Goal: Information Seeking & Learning: Check status

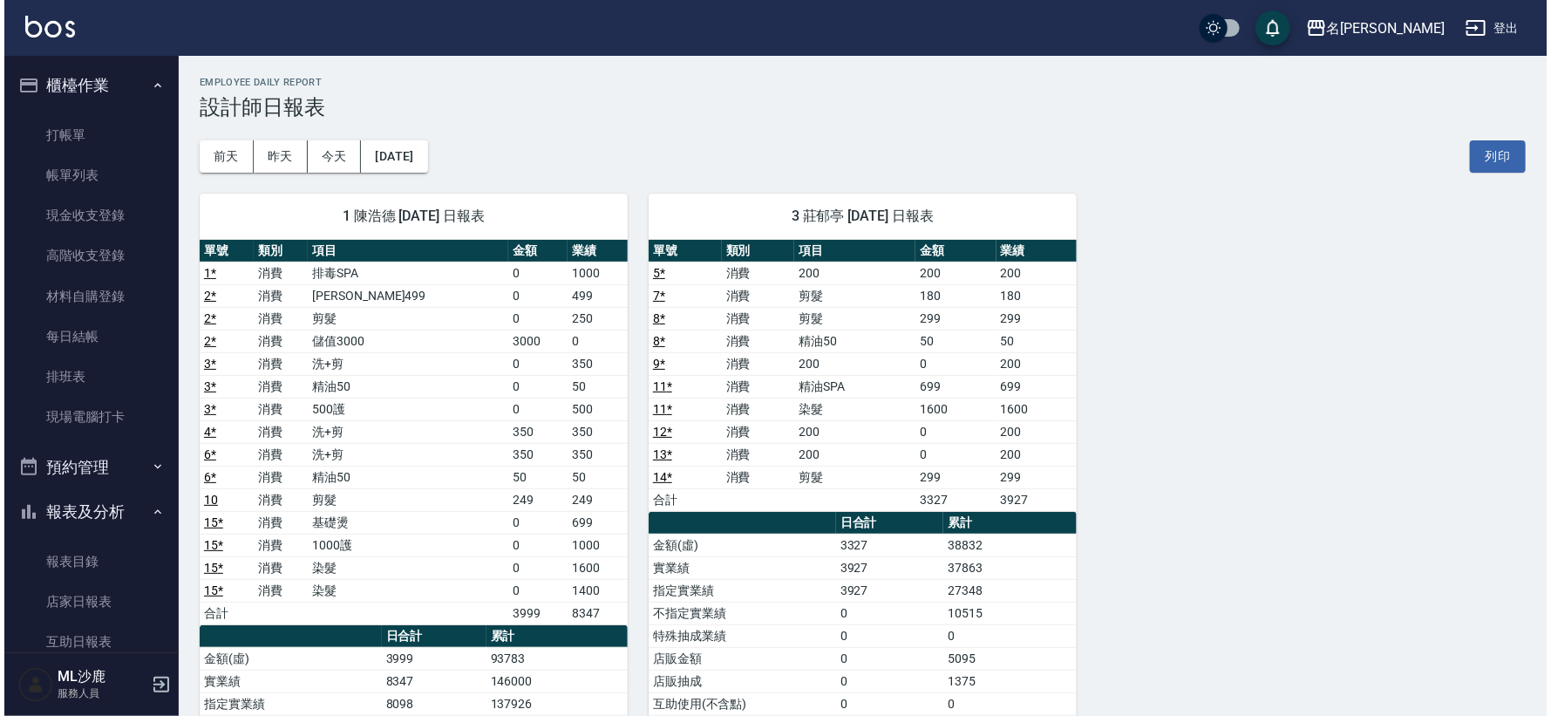
scroll to position [387, 0]
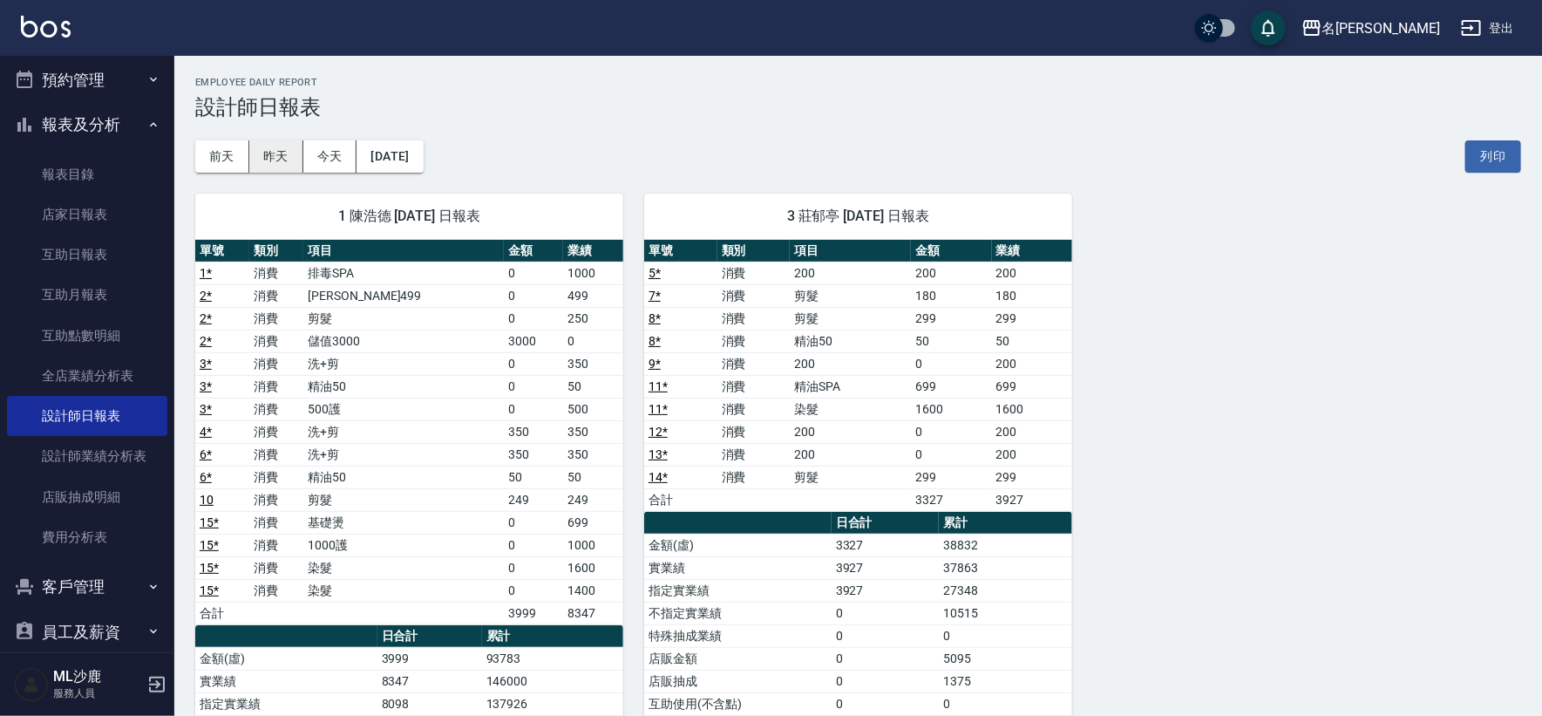
click at [272, 162] on button "昨天" at bounding box center [276, 156] width 54 height 32
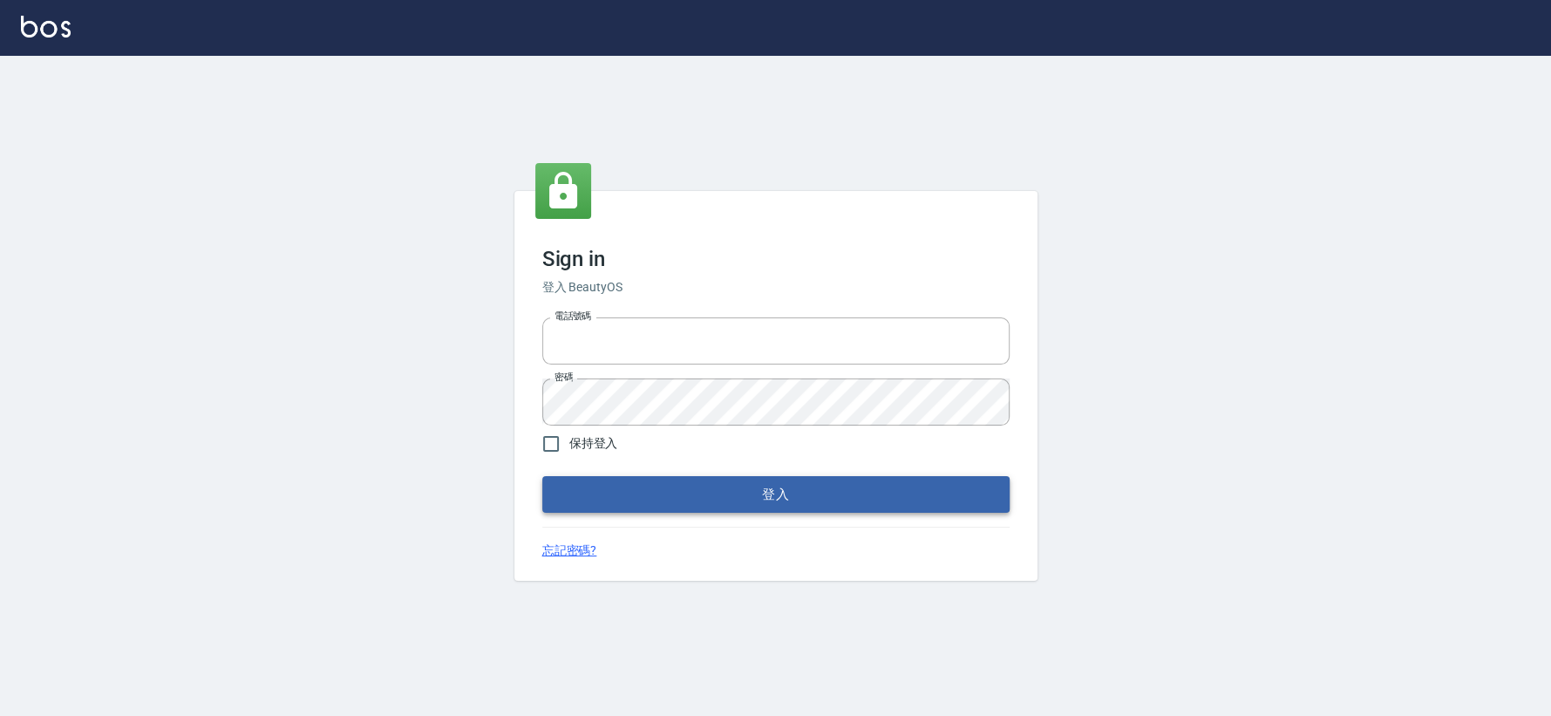
type input "0426653545"
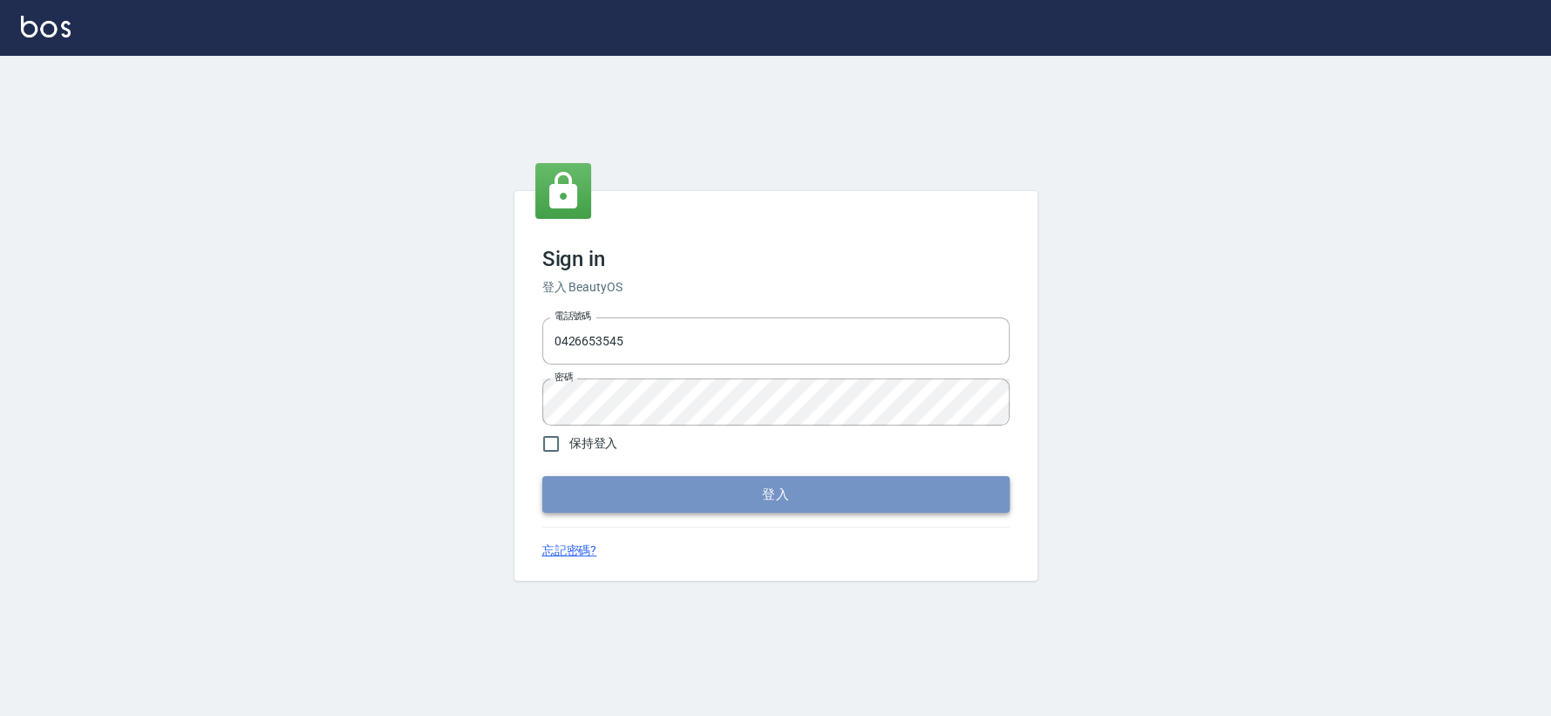
click at [751, 493] on button "登入" at bounding box center [775, 494] width 467 height 37
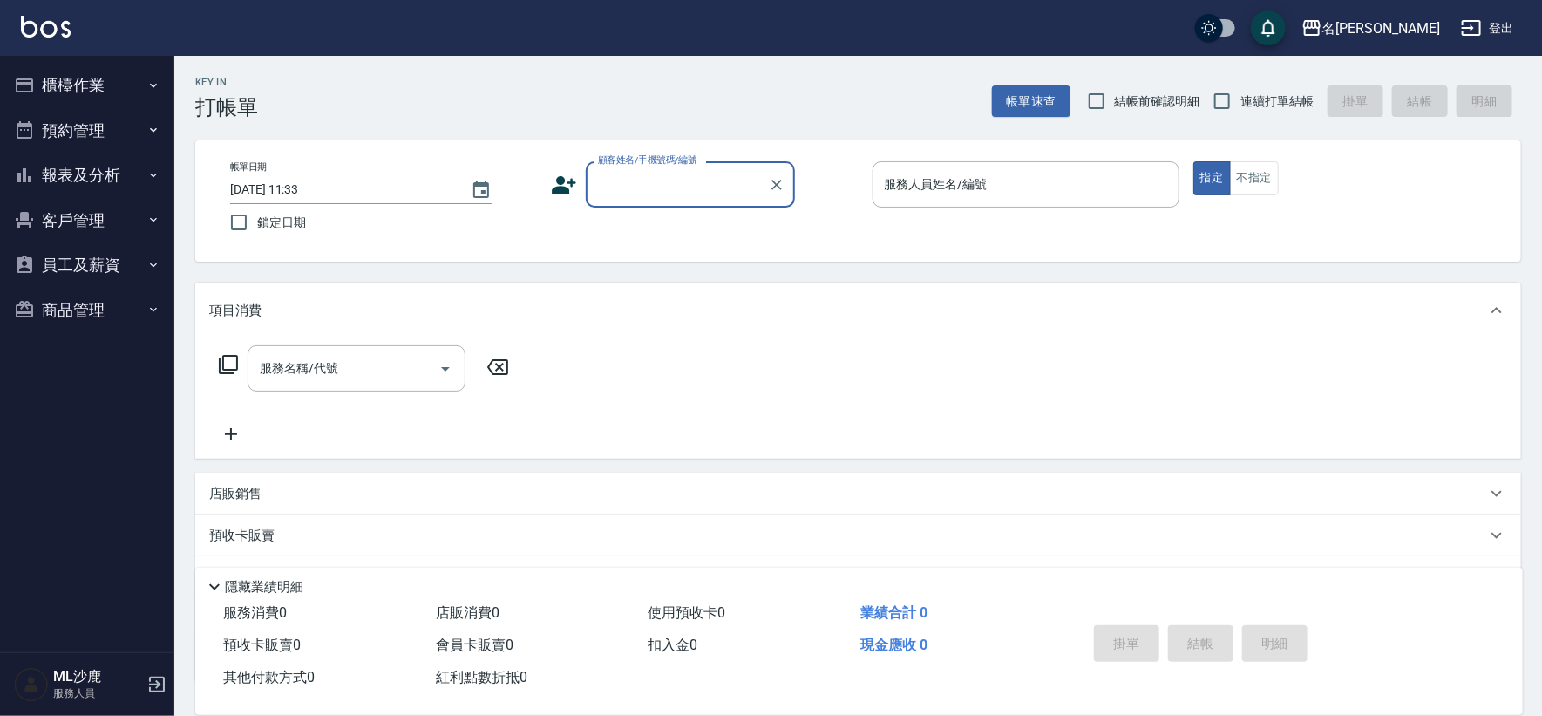
click at [83, 177] on button "報表及分析" at bounding box center [87, 175] width 160 height 45
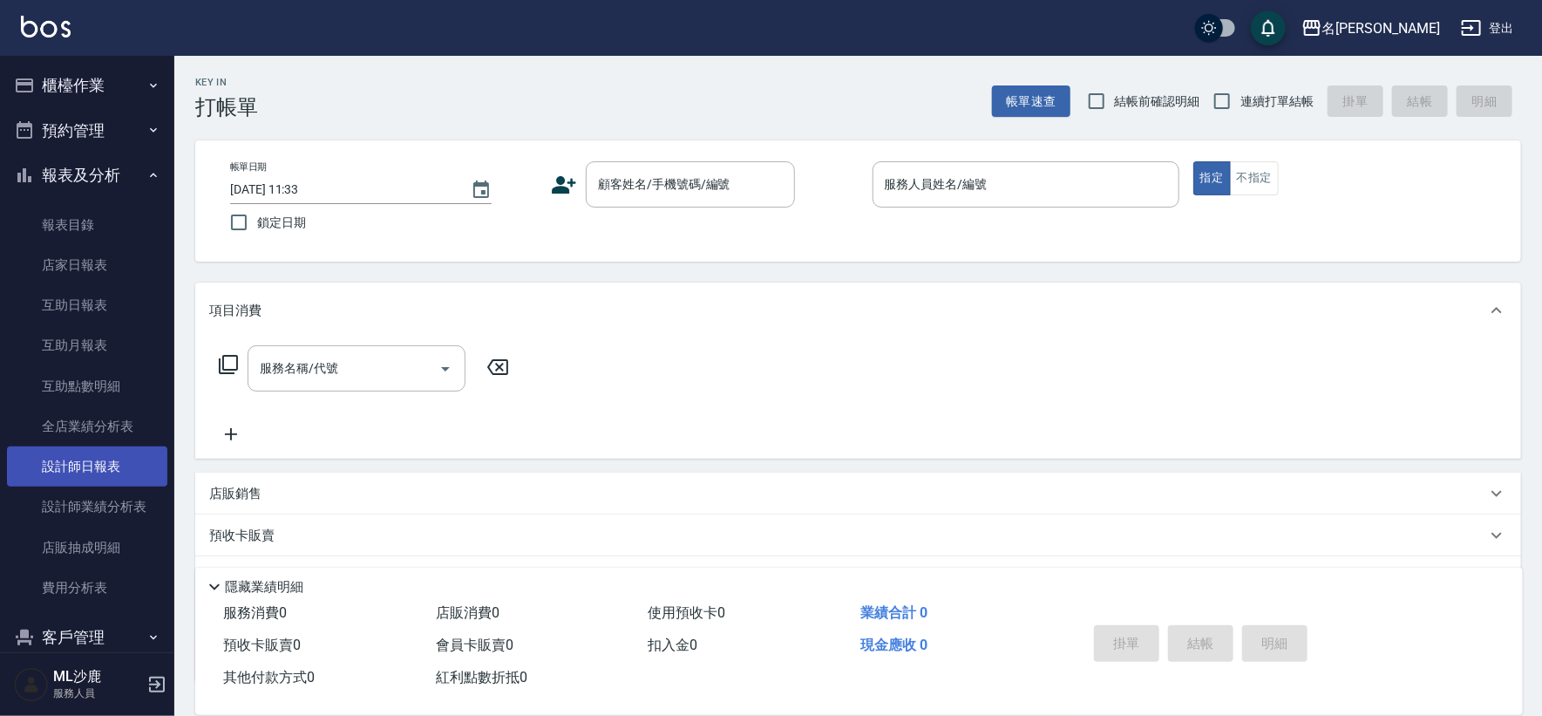
click at [80, 463] on link "設計師日報表" at bounding box center [87, 466] width 160 height 40
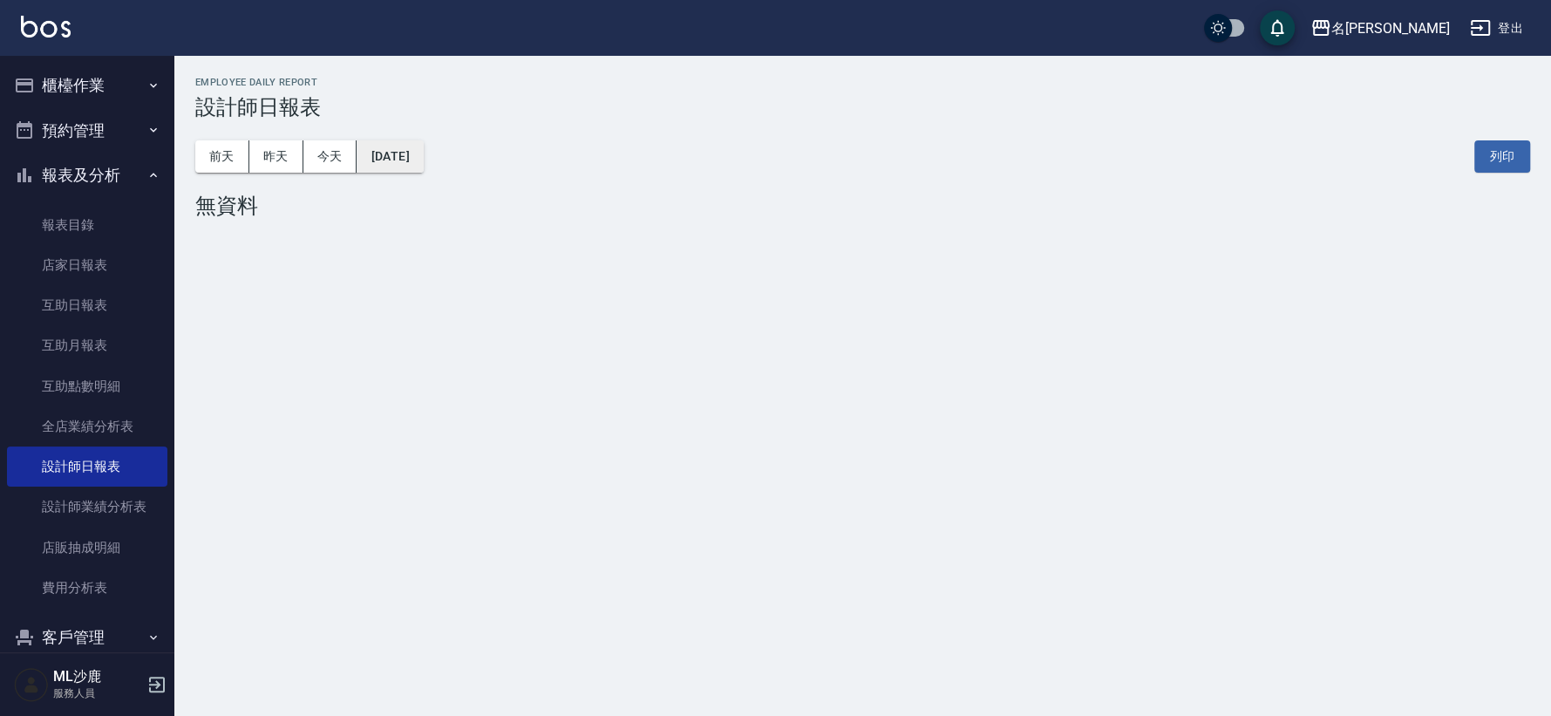
click at [389, 158] on button "[DATE]" at bounding box center [390, 156] width 66 height 32
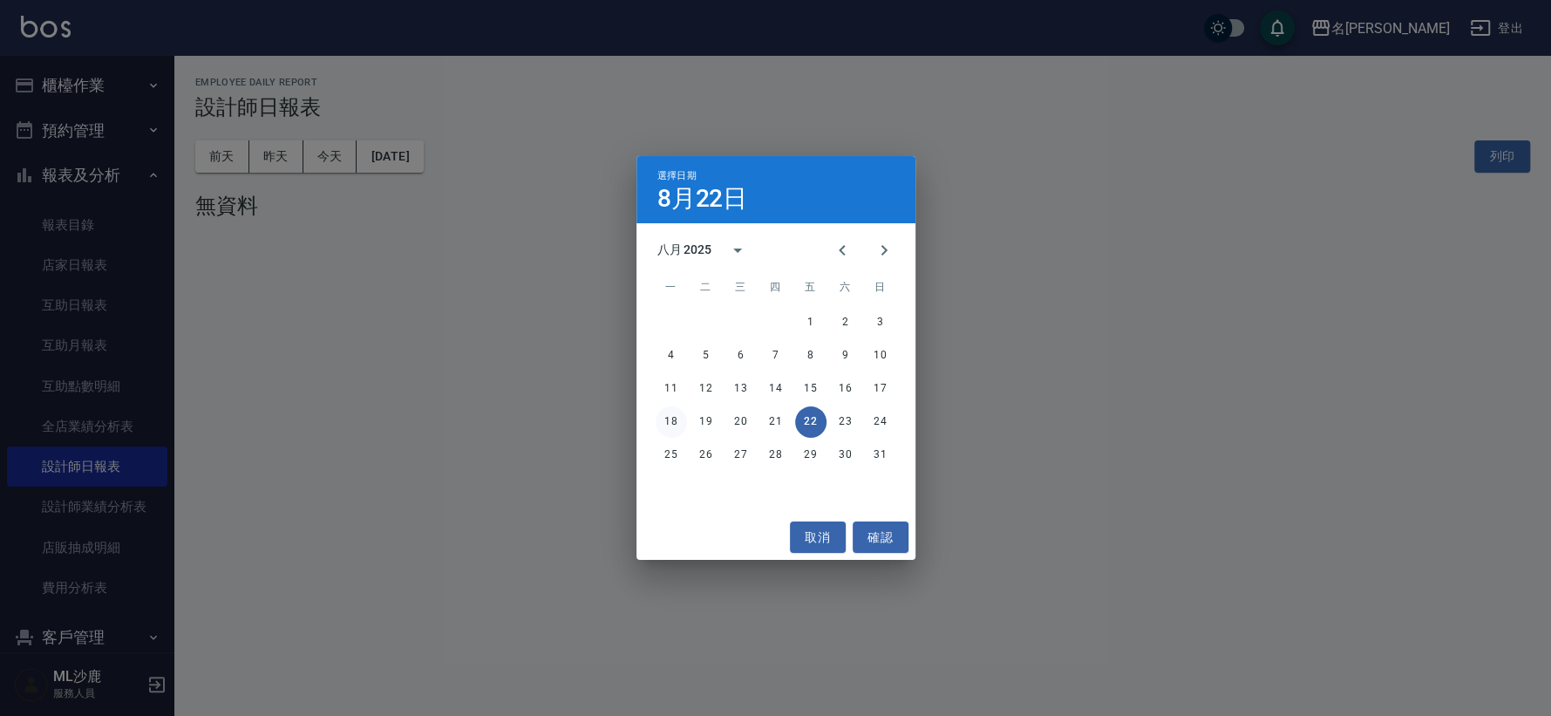
click at [668, 423] on button "18" at bounding box center [671, 421] width 31 height 31
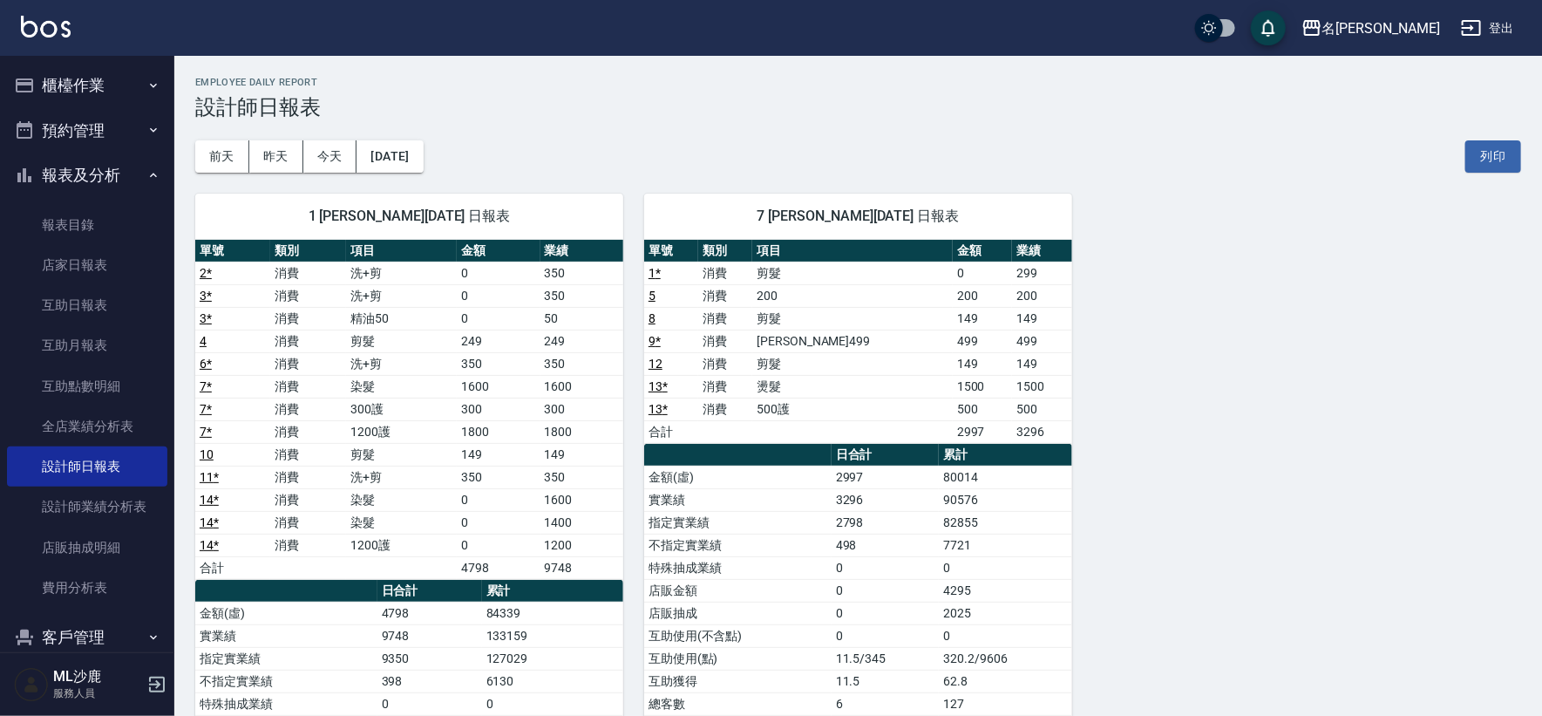
click at [367, 386] on td "染髮" at bounding box center [401, 386] width 111 height 23
click at [370, 412] on td "300護" at bounding box center [401, 409] width 111 height 23
drag, startPoint x: 381, startPoint y: 428, endPoint x: 395, endPoint y: 429, distance: 14.0
click at [395, 429] on td "1200護" at bounding box center [401, 431] width 111 height 23
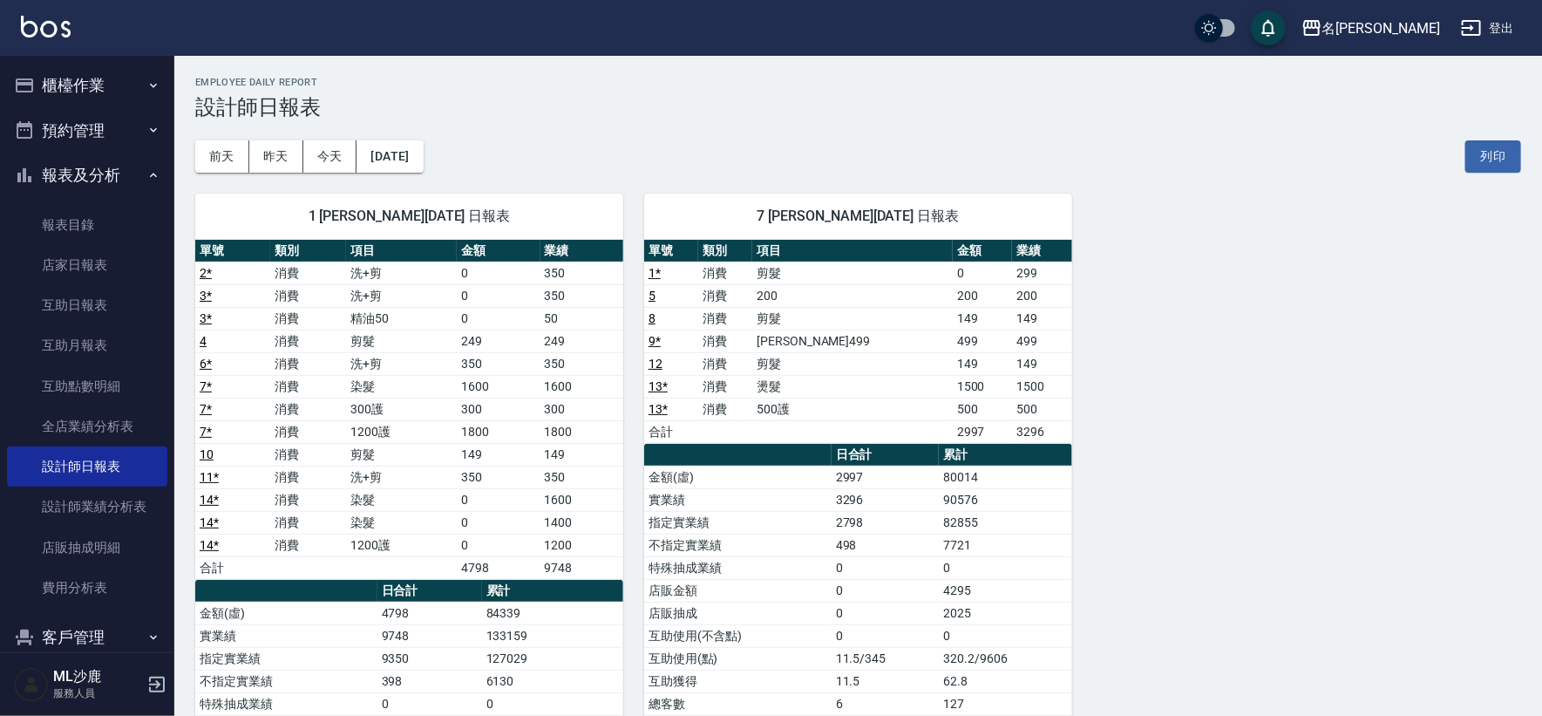
click at [395, 429] on td "1200護" at bounding box center [401, 431] width 111 height 23
click at [413, 431] on td "1200護" at bounding box center [401, 431] width 111 height 23
drag, startPoint x: 369, startPoint y: 384, endPoint x: 392, endPoint y: 420, distance: 42.8
click at [392, 420] on tbody "2 * 消費 洗+剪 0 350 3 * 消費 洗+剪 0 350 3 * 消費 精油50 0 50 4 消費 剪髮 249 249 6 * 消費 洗+剪 3…" at bounding box center [409, 420] width 428 height 317
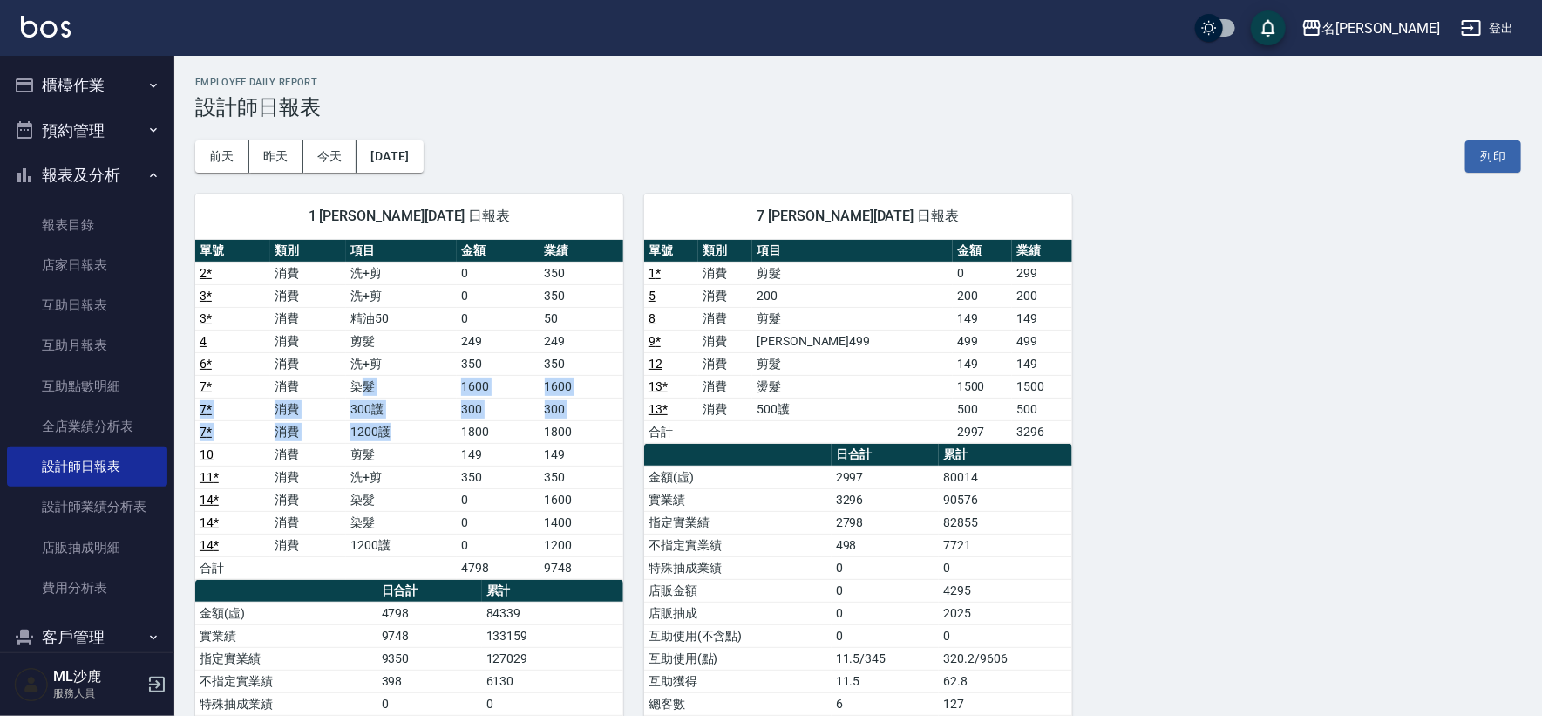
click at [535, 403] on td "300" at bounding box center [498, 409] width 83 height 23
click at [502, 398] on td "300" at bounding box center [498, 409] width 83 height 23
click at [419, 166] on button "[DATE]" at bounding box center [390, 156] width 66 height 32
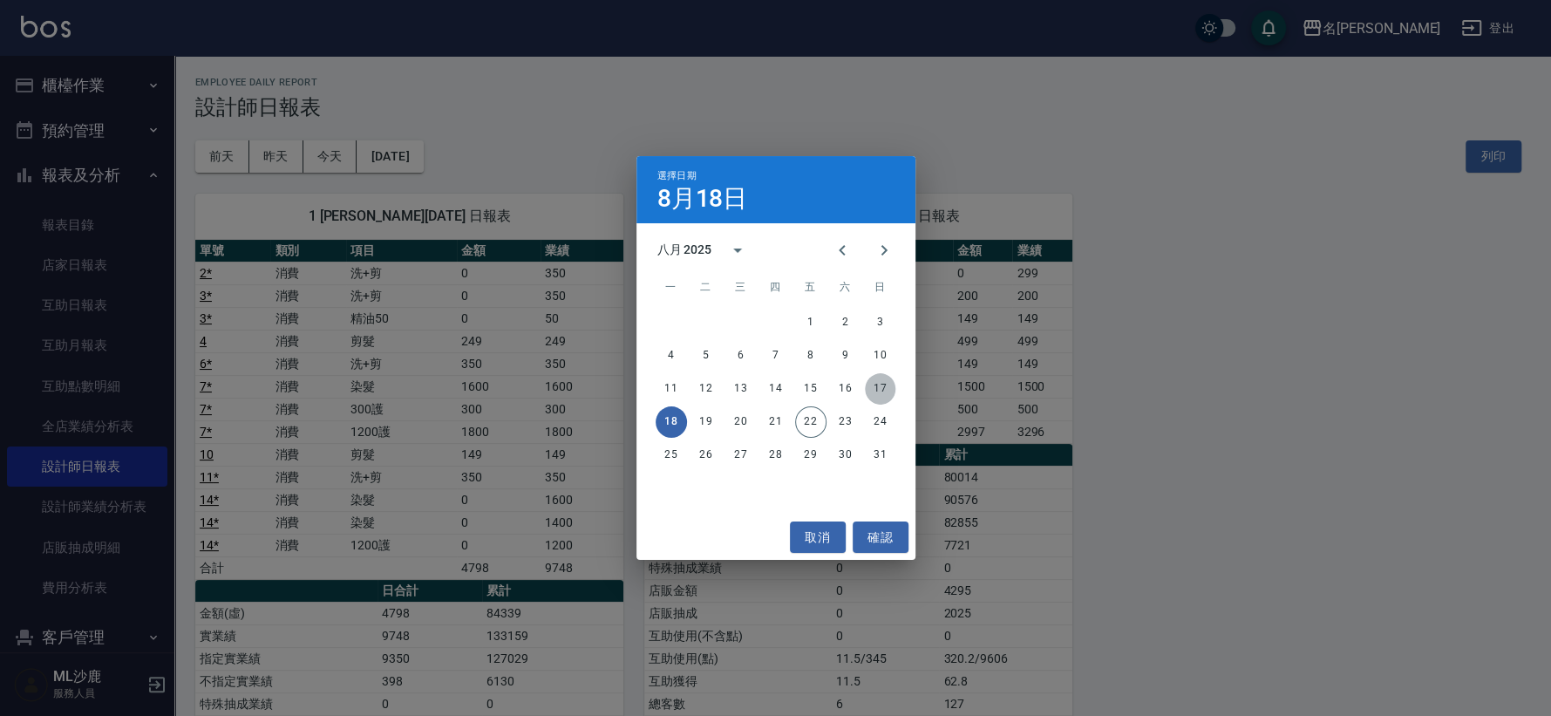
click at [884, 379] on button "17" at bounding box center [880, 388] width 31 height 31
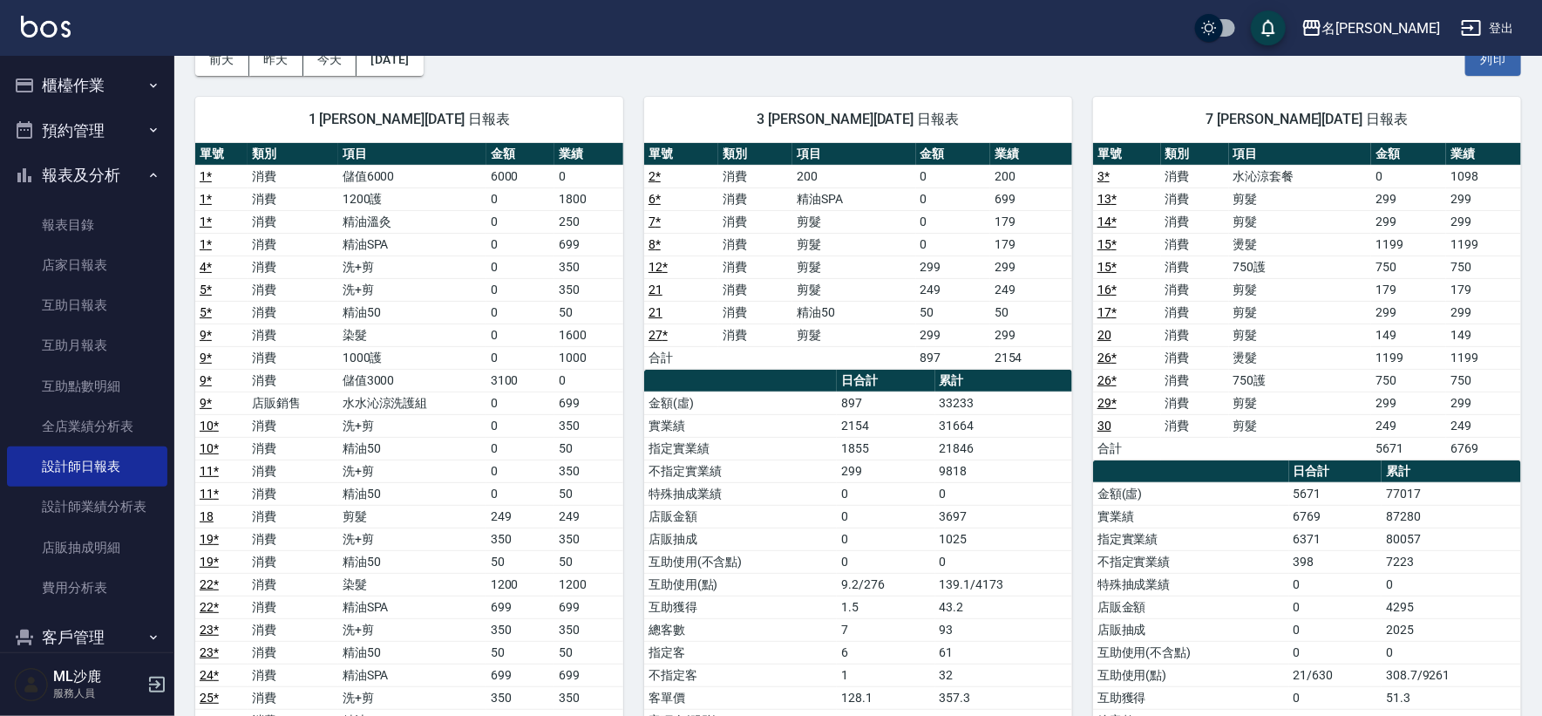
scroll to position [194, 0]
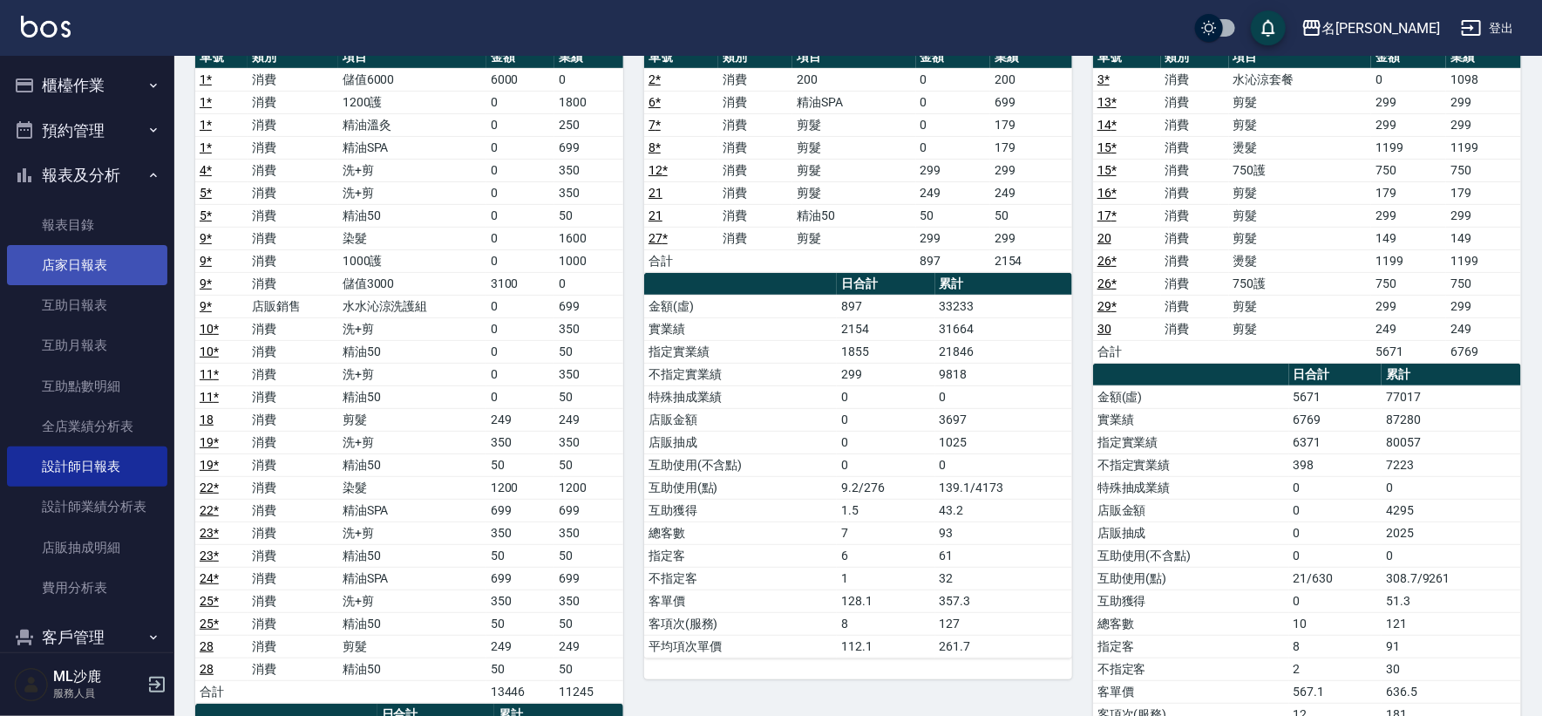
click at [101, 258] on link "店家日報表" at bounding box center [87, 265] width 160 height 40
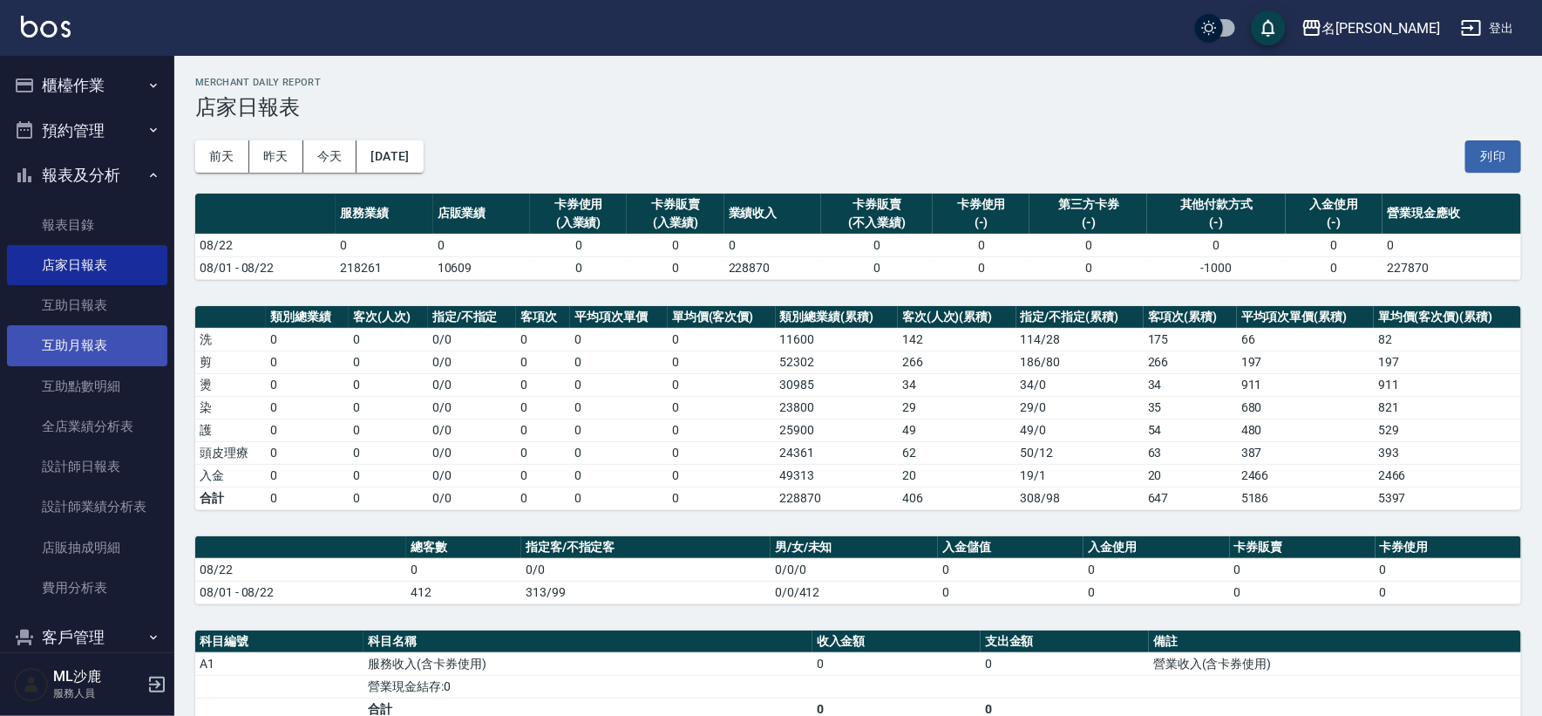
click at [127, 329] on link "互助月報表" at bounding box center [87, 345] width 160 height 40
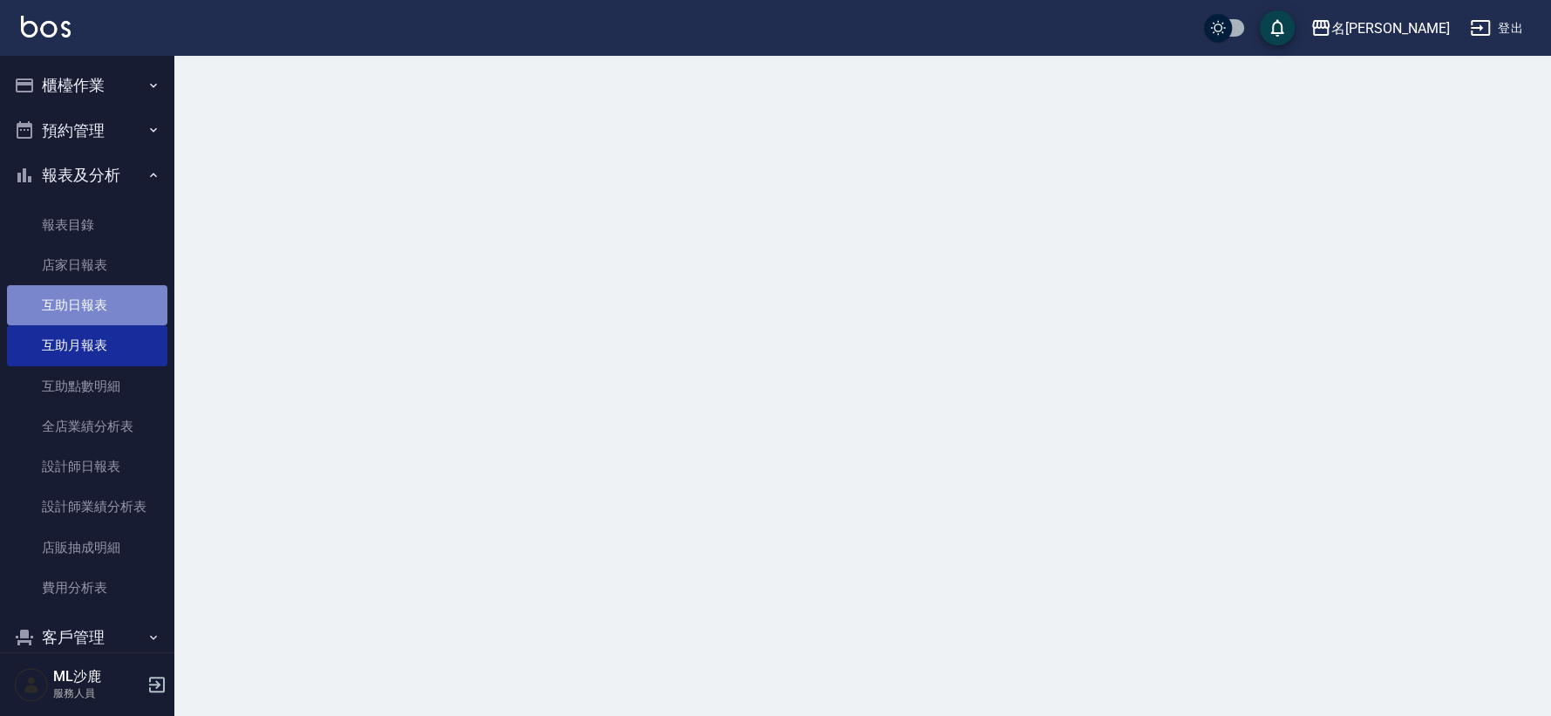
click at [119, 318] on link "互助日報表" at bounding box center [87, 305] width 160 height 40
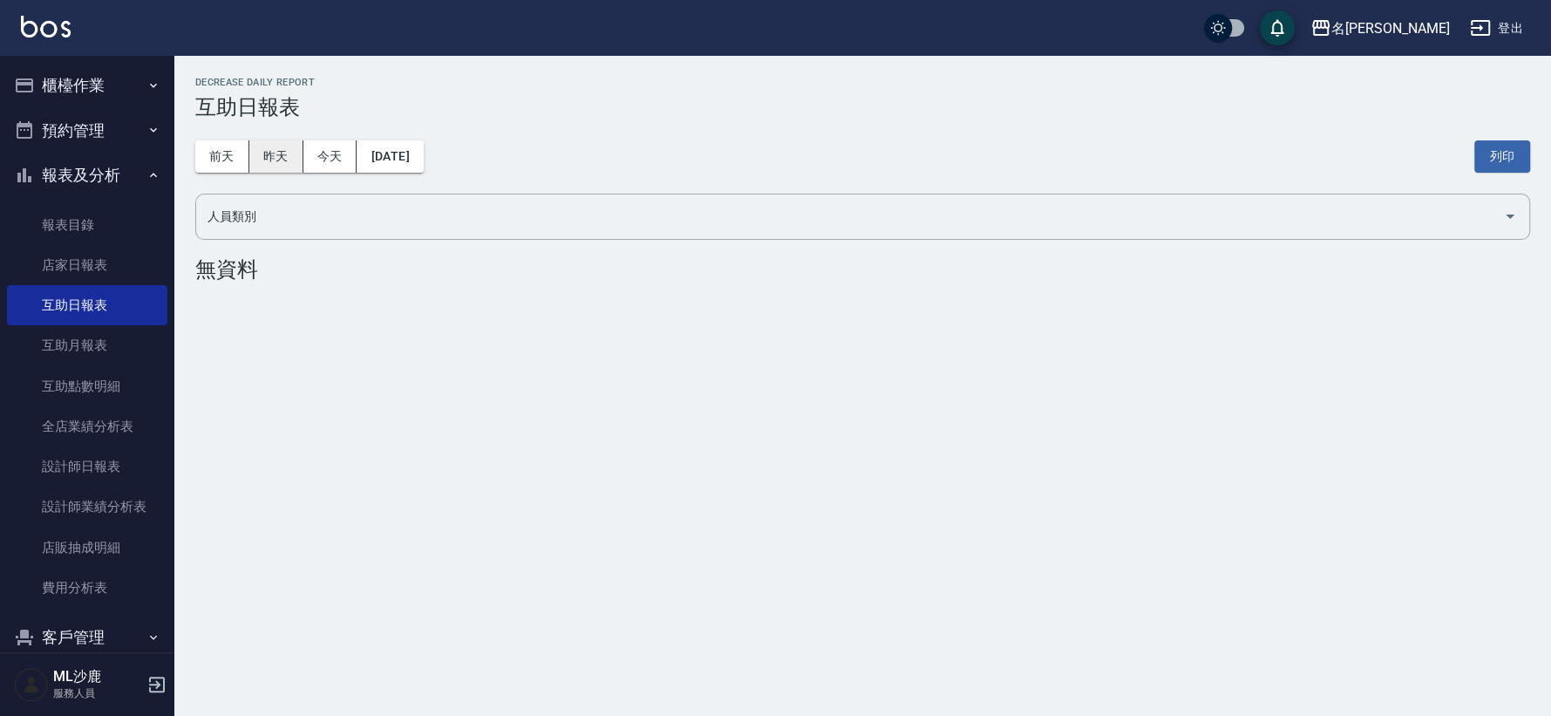
click at [291, 165] on button "昨天" at bounding box center [276, 156] width 54 height 32
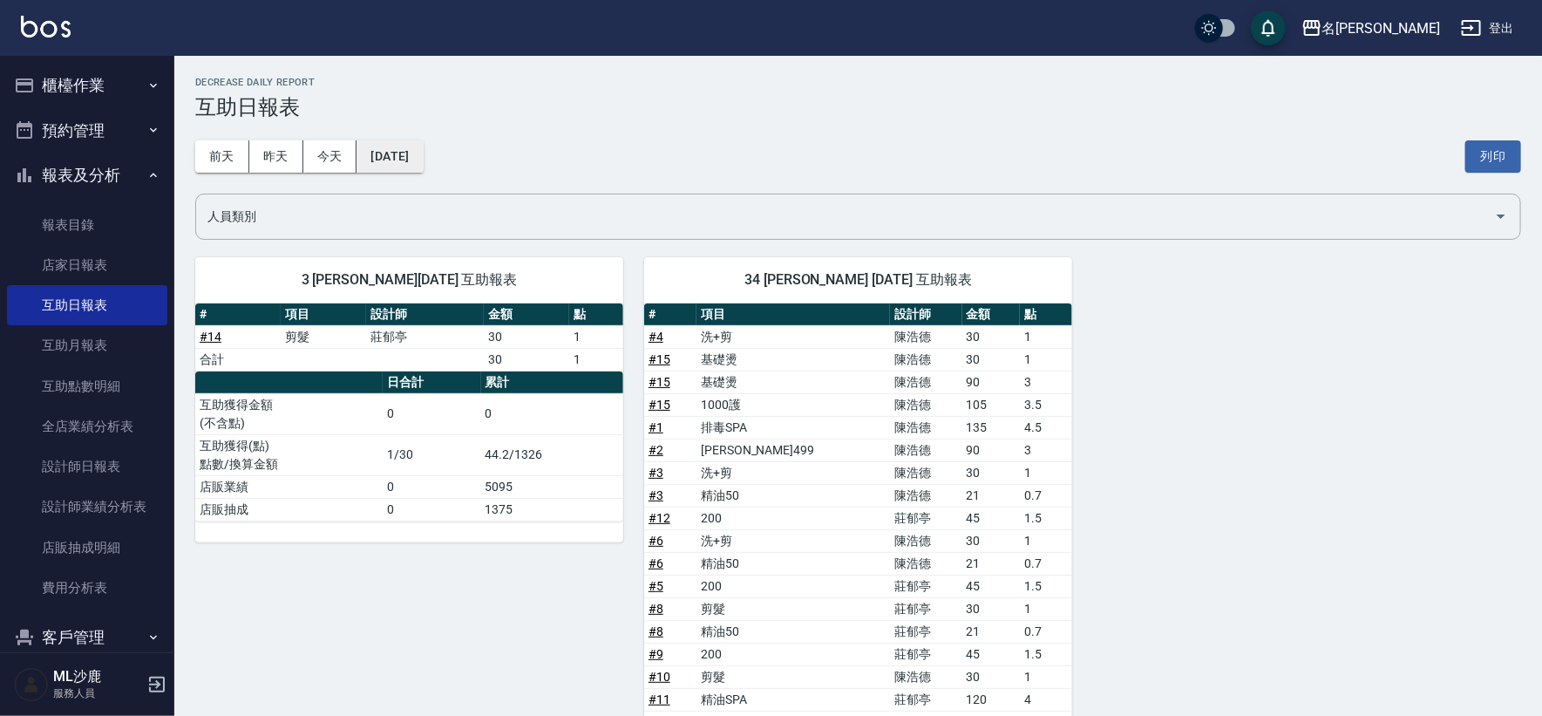
click at [367, 162] on button "[DATE]" at bounding box center [390, 156] width 66 height 32
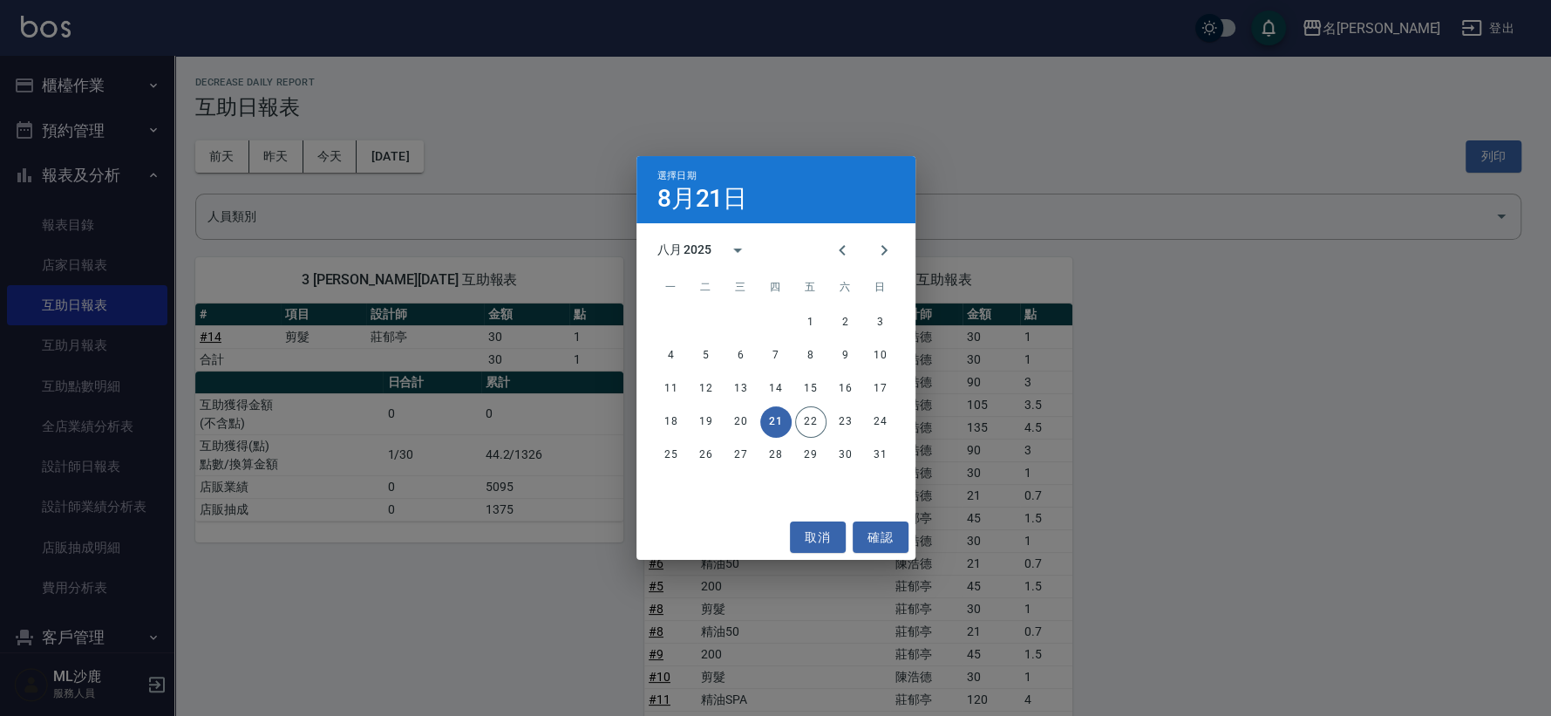
click at [548, 378] on div "選擇日期 8月21日 八月 2025 一 二 三 四 五 六 日 1 2 3 4 5 6 7 8 9 10 11 12 13 14 15 16 17 18 1…" at bounding box center [775, 358] width 1551 height 716
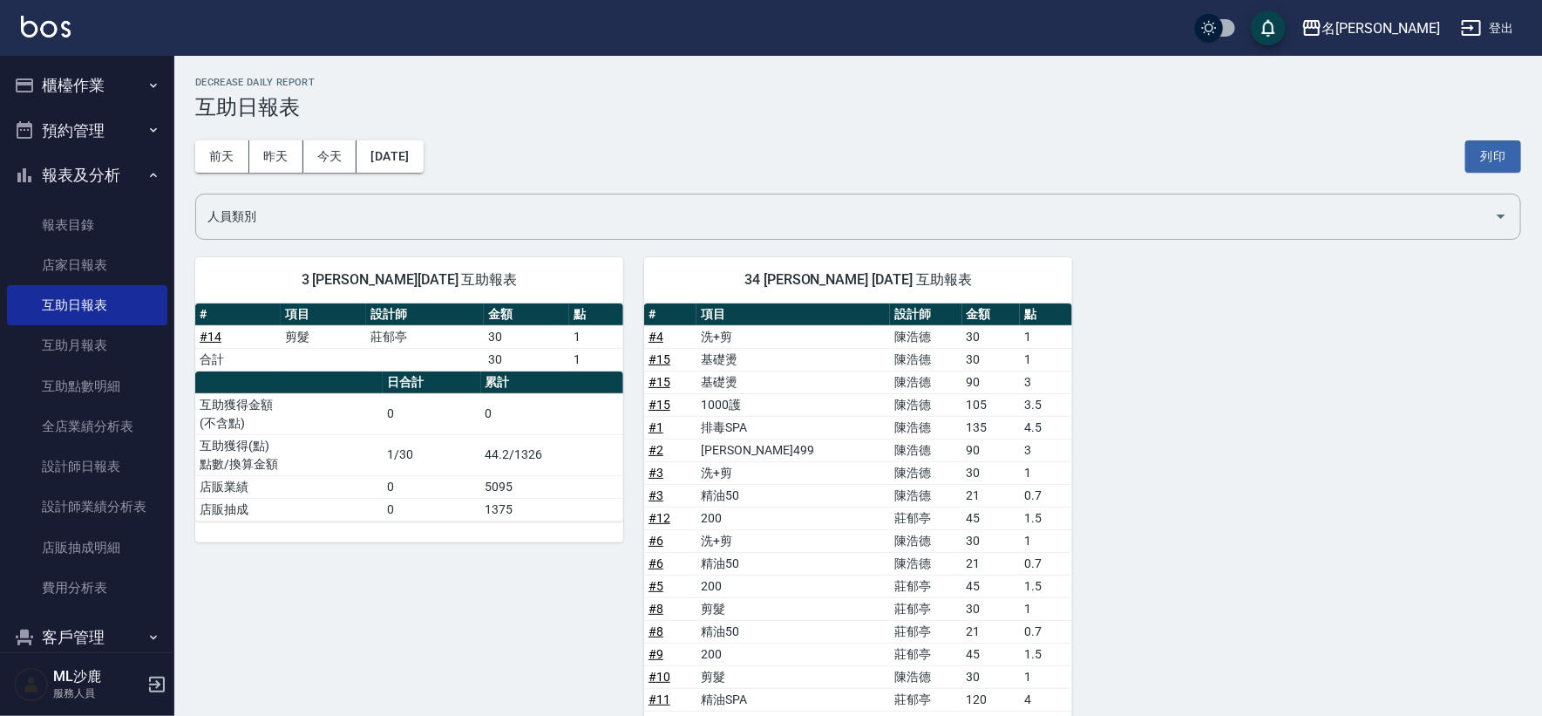
click at [79, 76] on button "櫃檯作業" at bounding box center [87, 85] width 160 height 45
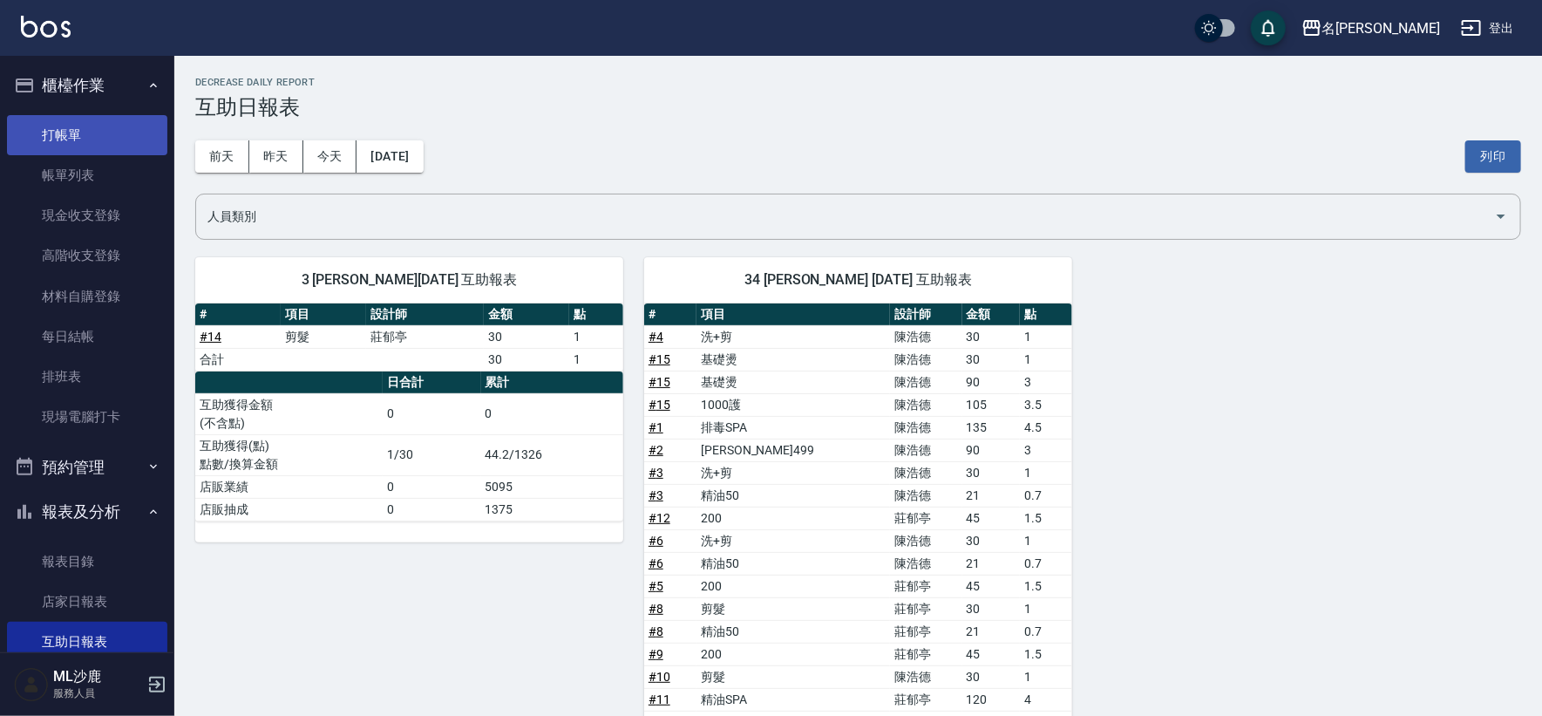
click at [85, 151] on link "打帳單" at bounding box center [87, 135] width 160 height 40
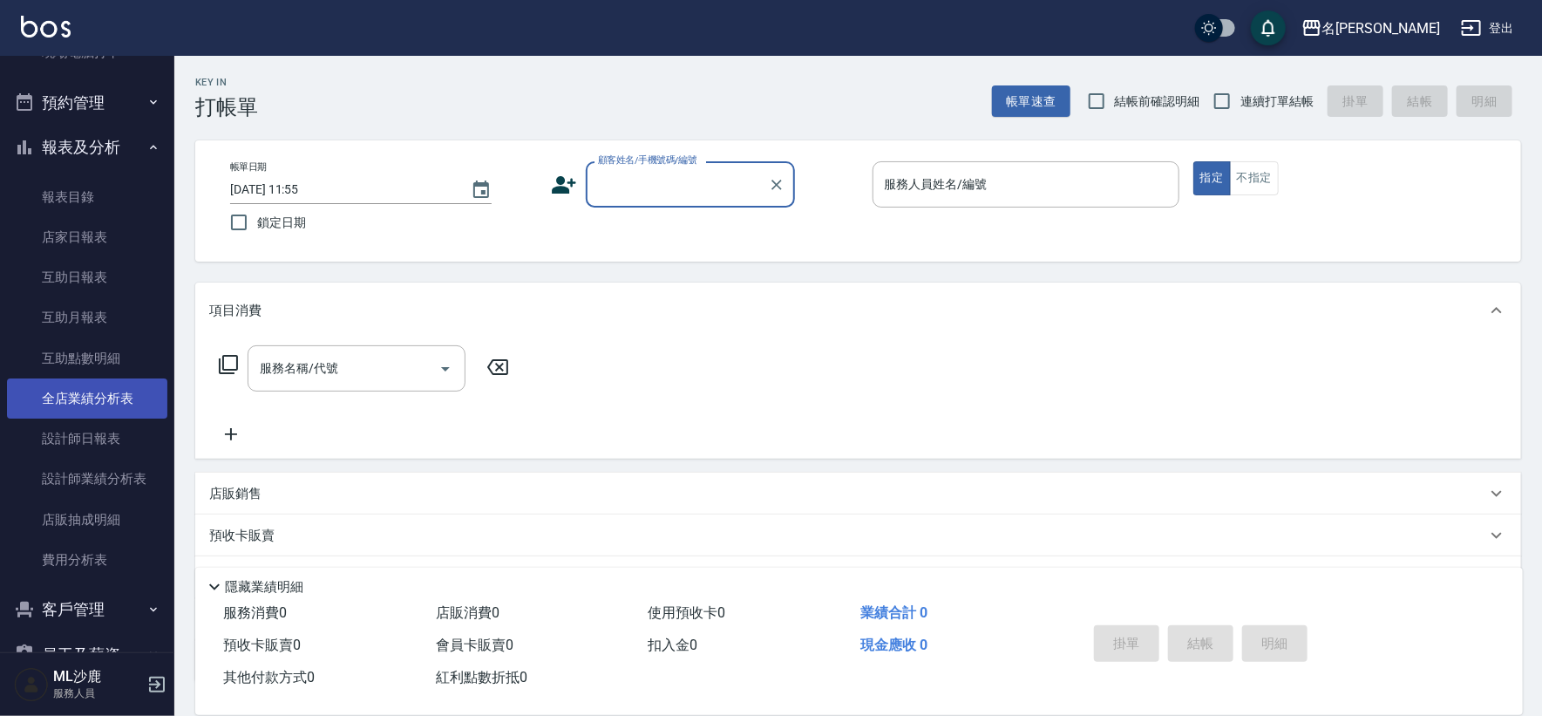
scroll to position [387, 0]
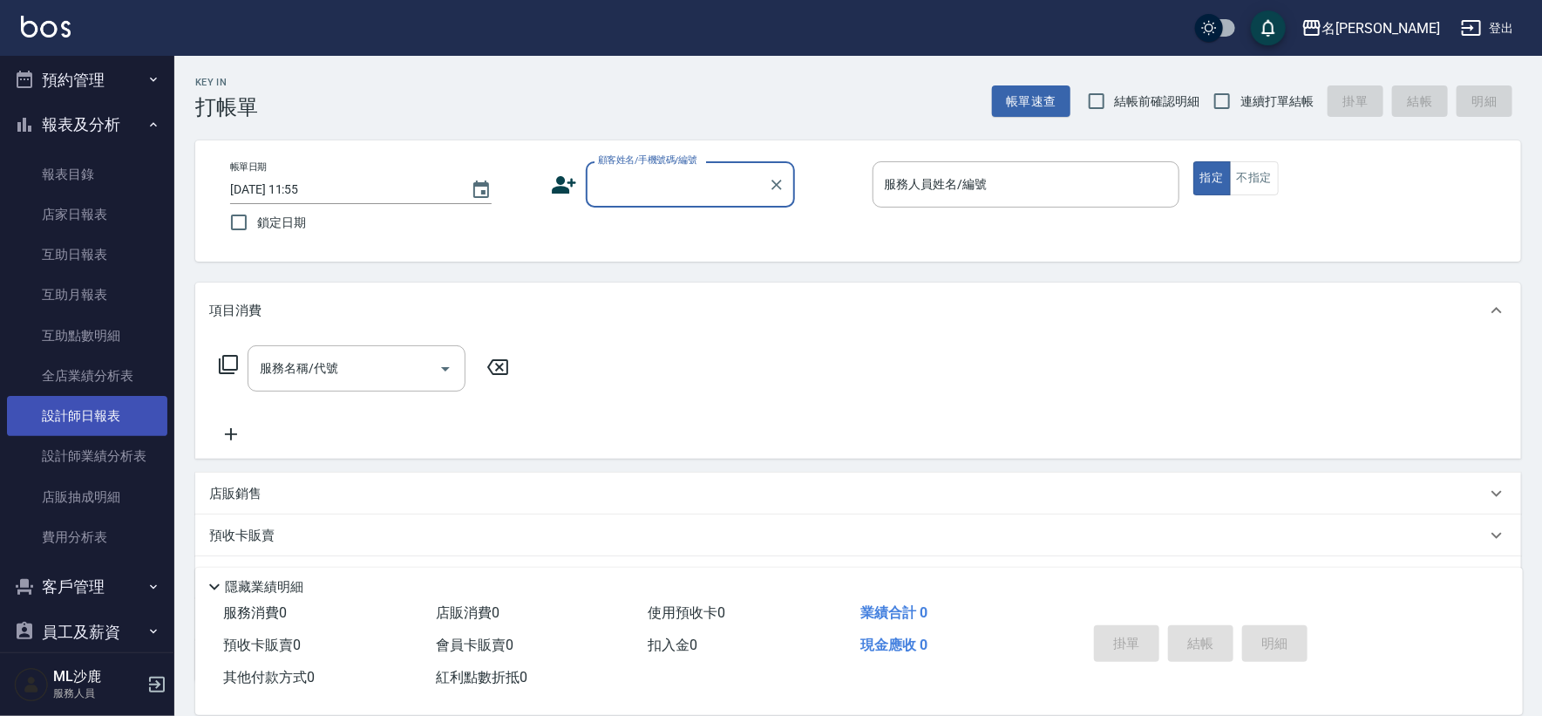
click at [97, 422] on link "設計師日報表" at bounding box center [87, 416] width 160 height 40
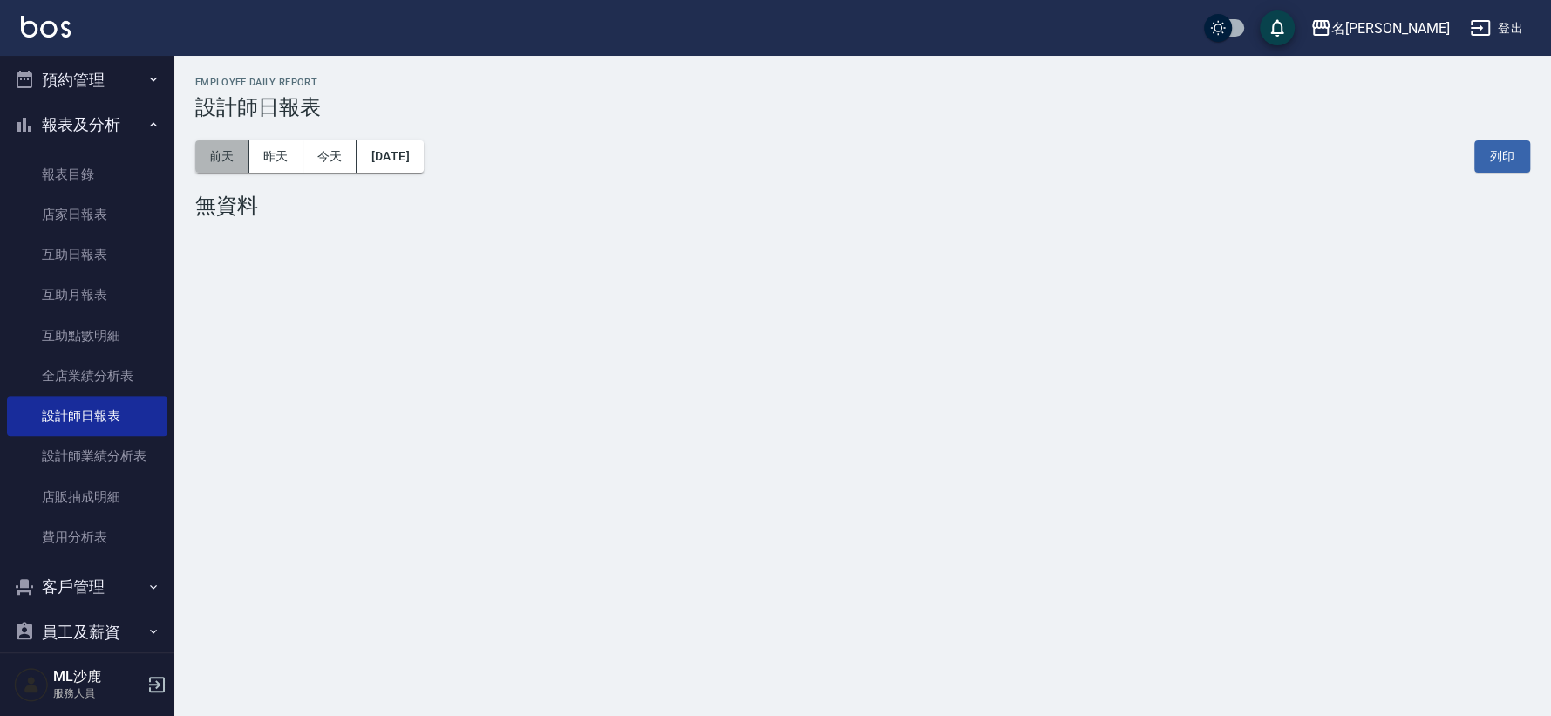
click at [218, 154] on button "前天" at bounding box center [222, 156] width 54 height 32
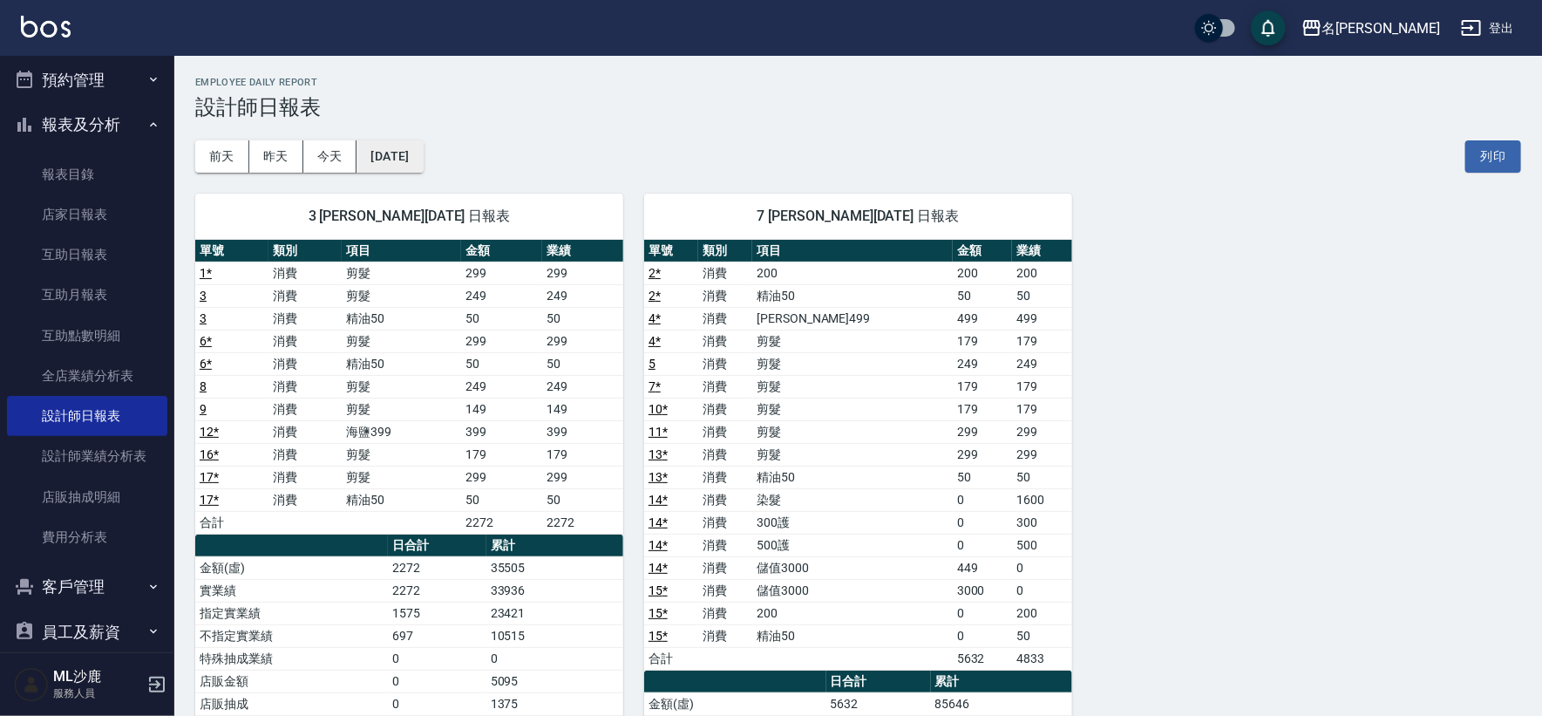
click at [392, 161] on button "[DATE]" at bounding box center [390, 156] width 66 height 32
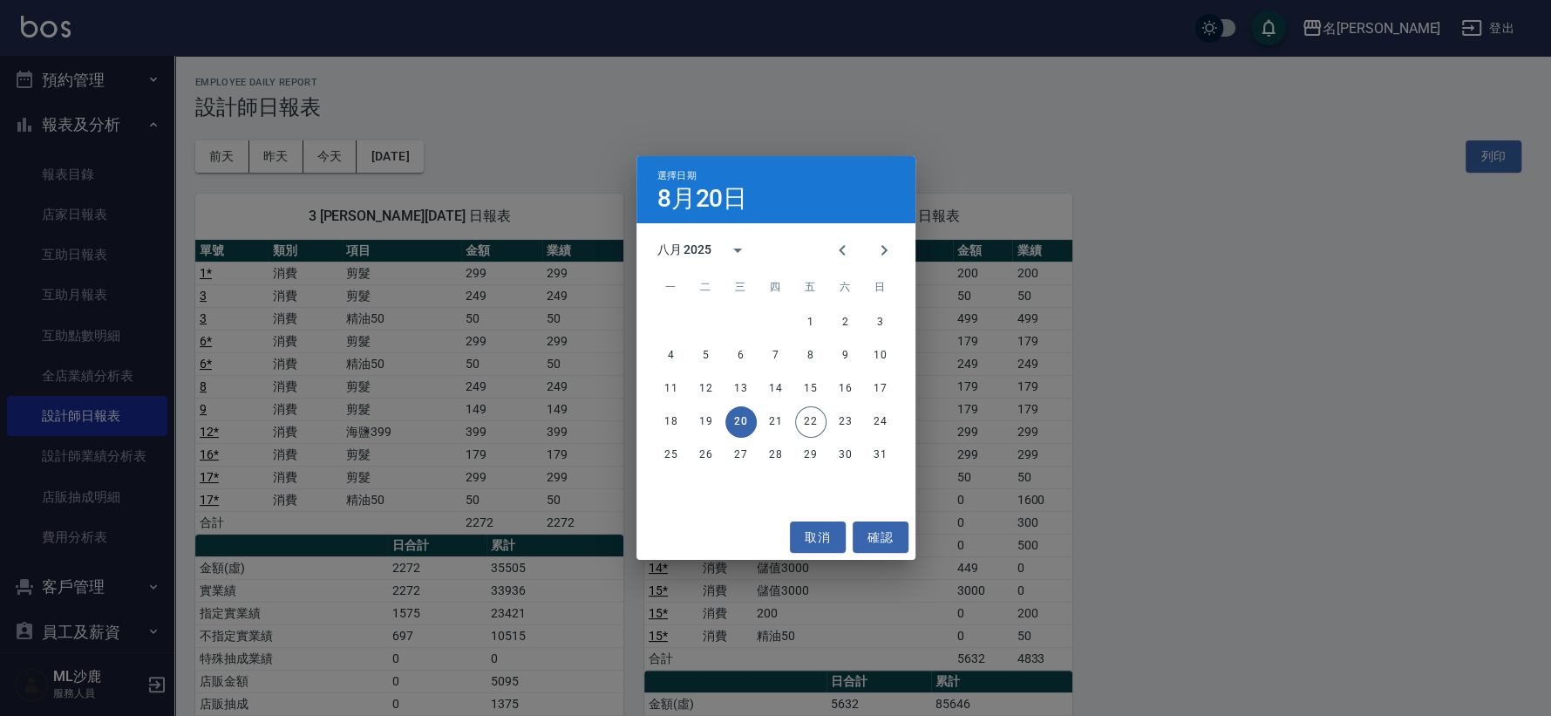
click at [1169, 240] on div "選擇日期 8月20日 八月 2025 一 二 三 四 五 六 日 1 2 3 4 5 6 7 8 9 10 11 12 13 14 15 16 17 18 1…" at bounding box center [775, 358] width 1551 height 716
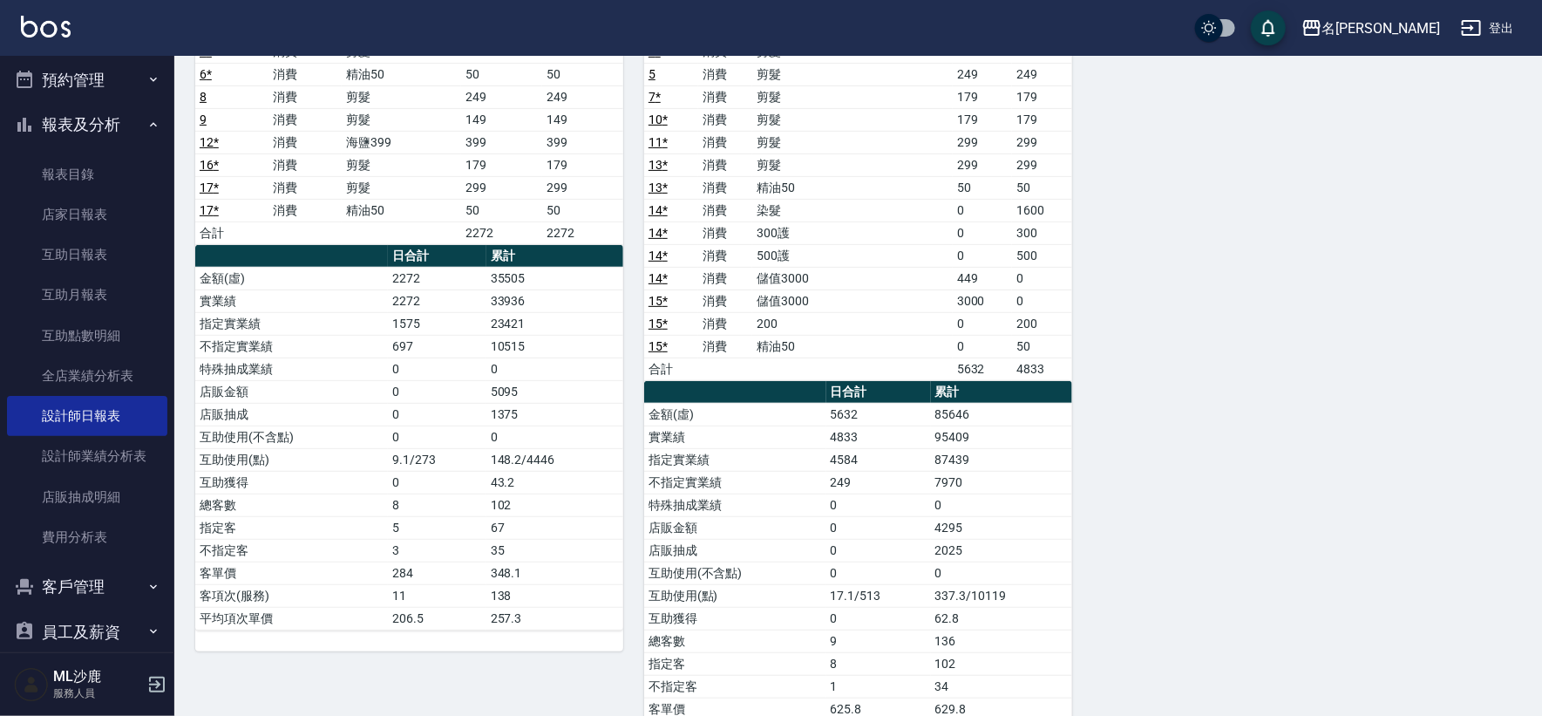
scroll to position [290, 0]
